Goal: Transaction & Acquisition: Purchase product/service

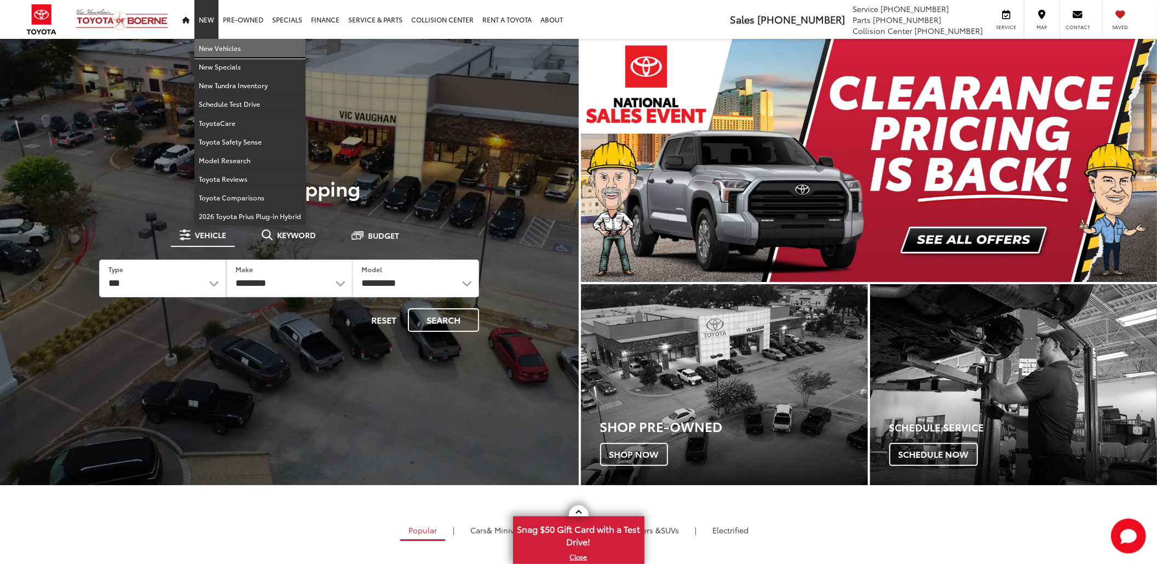
click at [218, 51] on link "New Vehicles" at bounding box center [249, 48] width 111 height 19
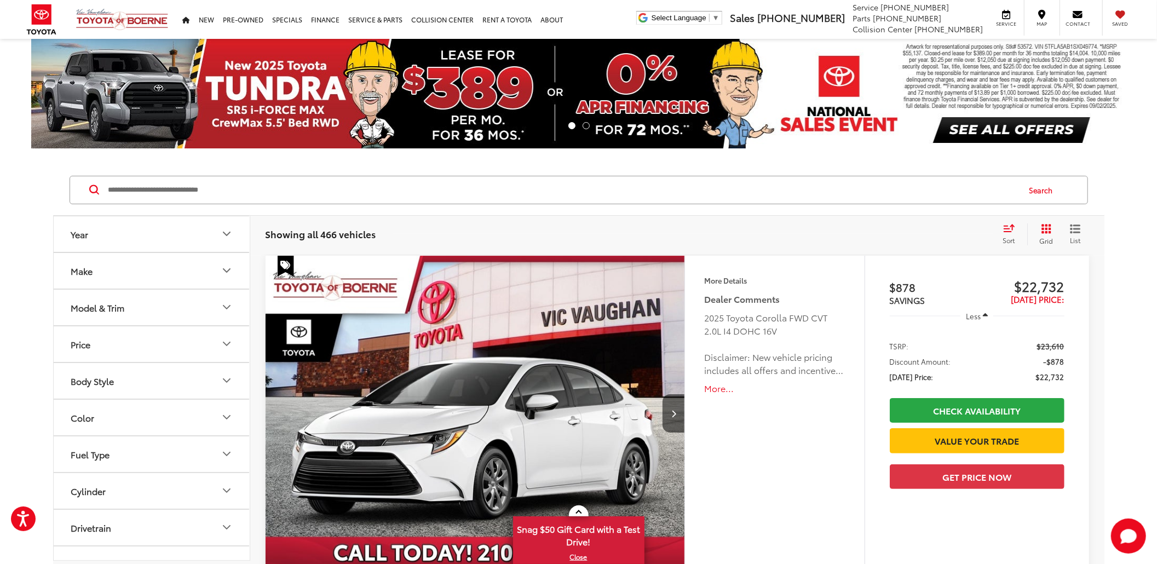
click at [185, 318] on button "Model & Trim" at bounding box center [152, 308] width 197 height 36
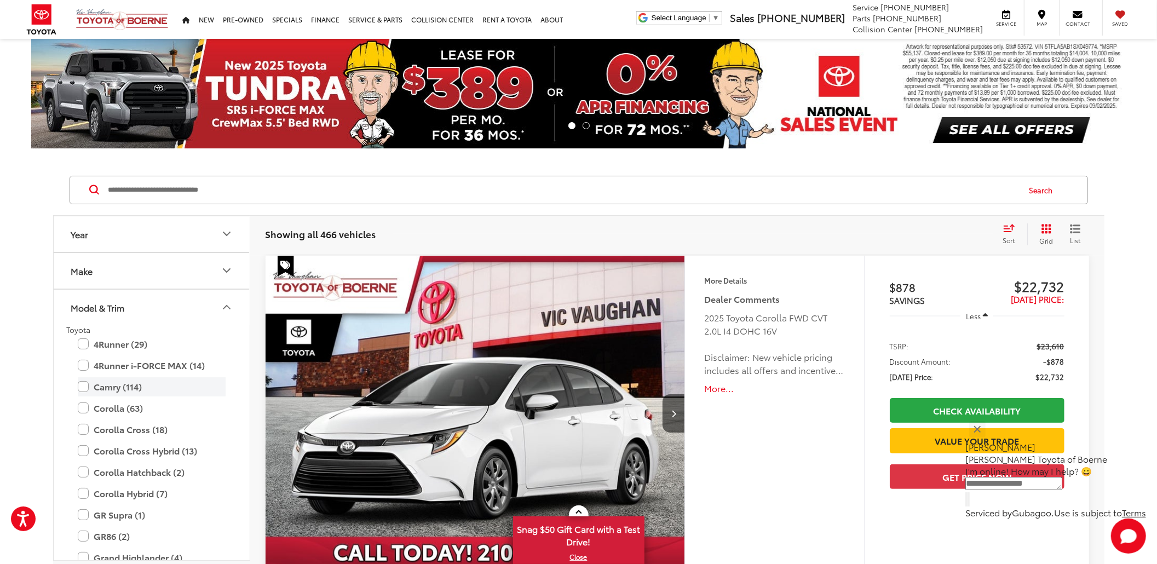
click at [94, 388] on label "Camry (114)" at bounding box center [152, 386] width 148 height 19
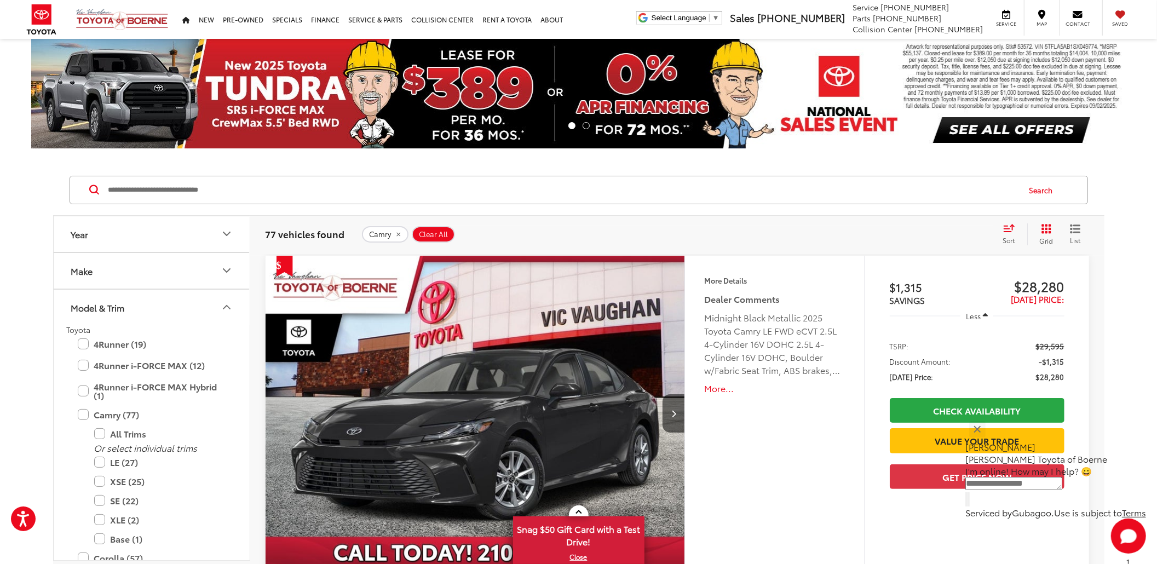
click at [789, 441] on div "More Details Comments Dealer Comments Midnight Black Metallic 2025 Toyota Camry…" at bounding box center [774, 462] width 180 height 412
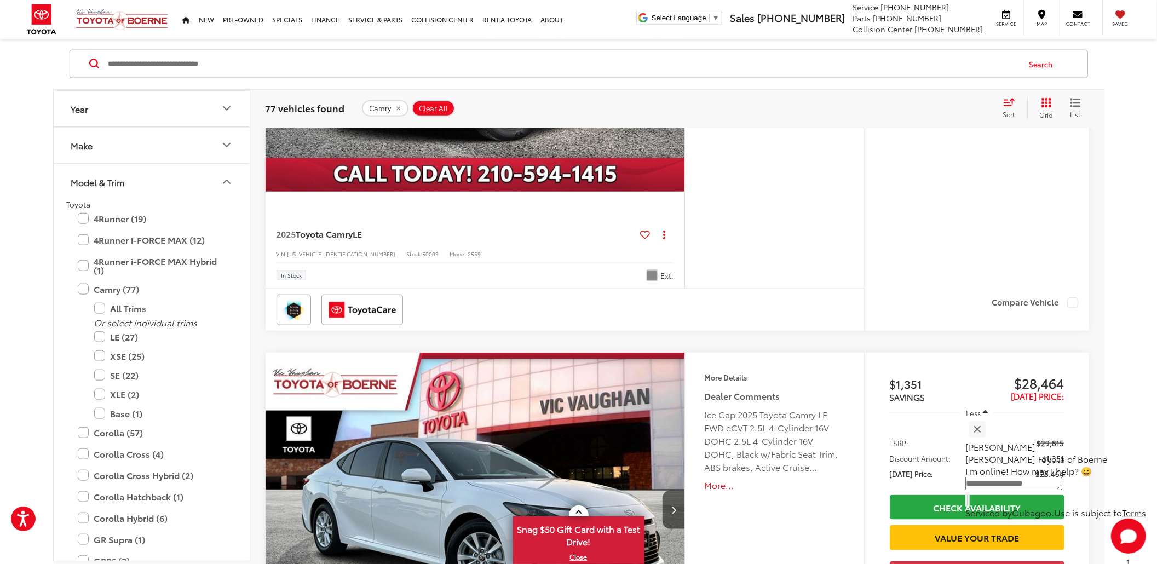
scroll to position [876, 0]
